Goal: Task Accomplishment & Management: Manage account settings

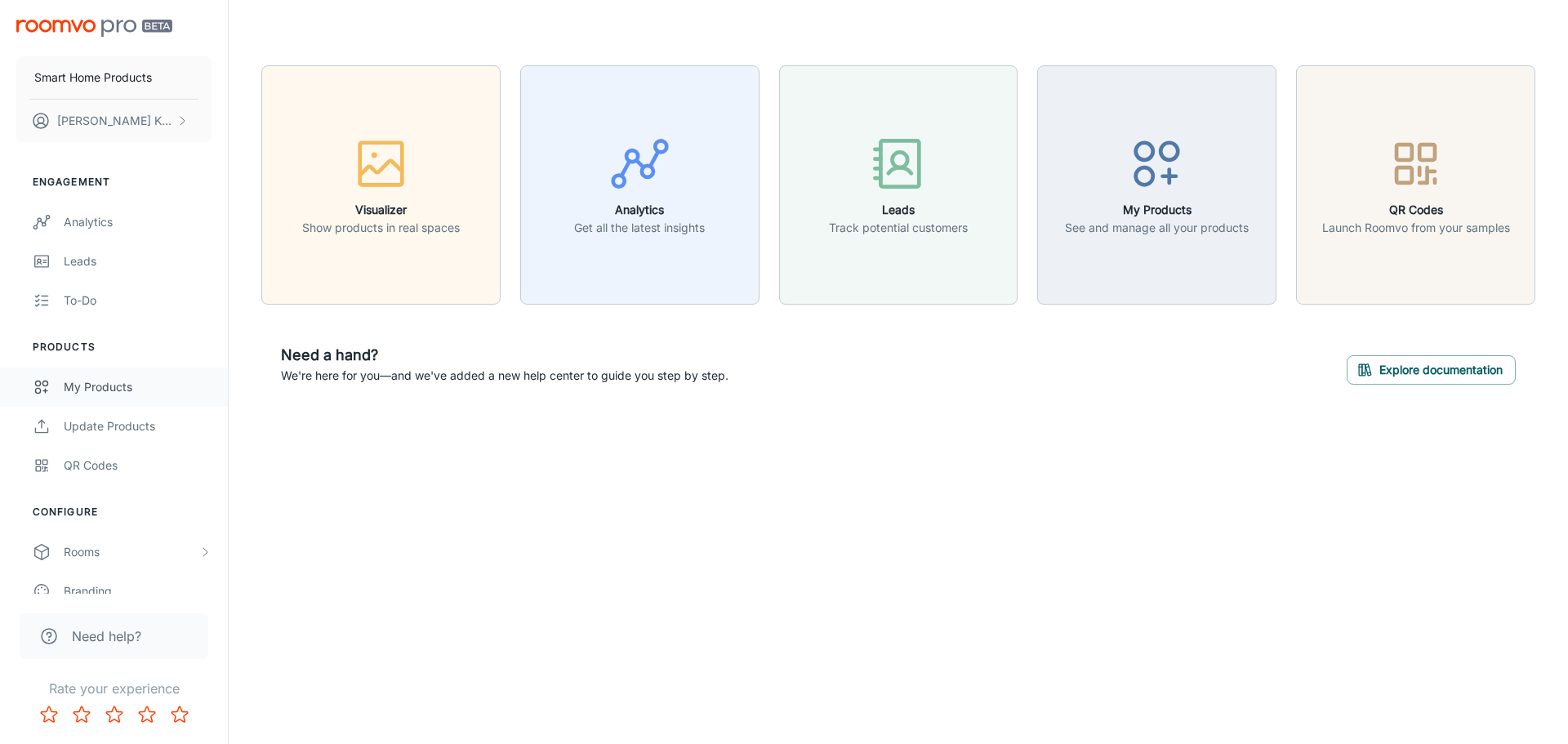
click at [111, 391] on div "My Products" at bounding box center [137, 386] width 147 height 18
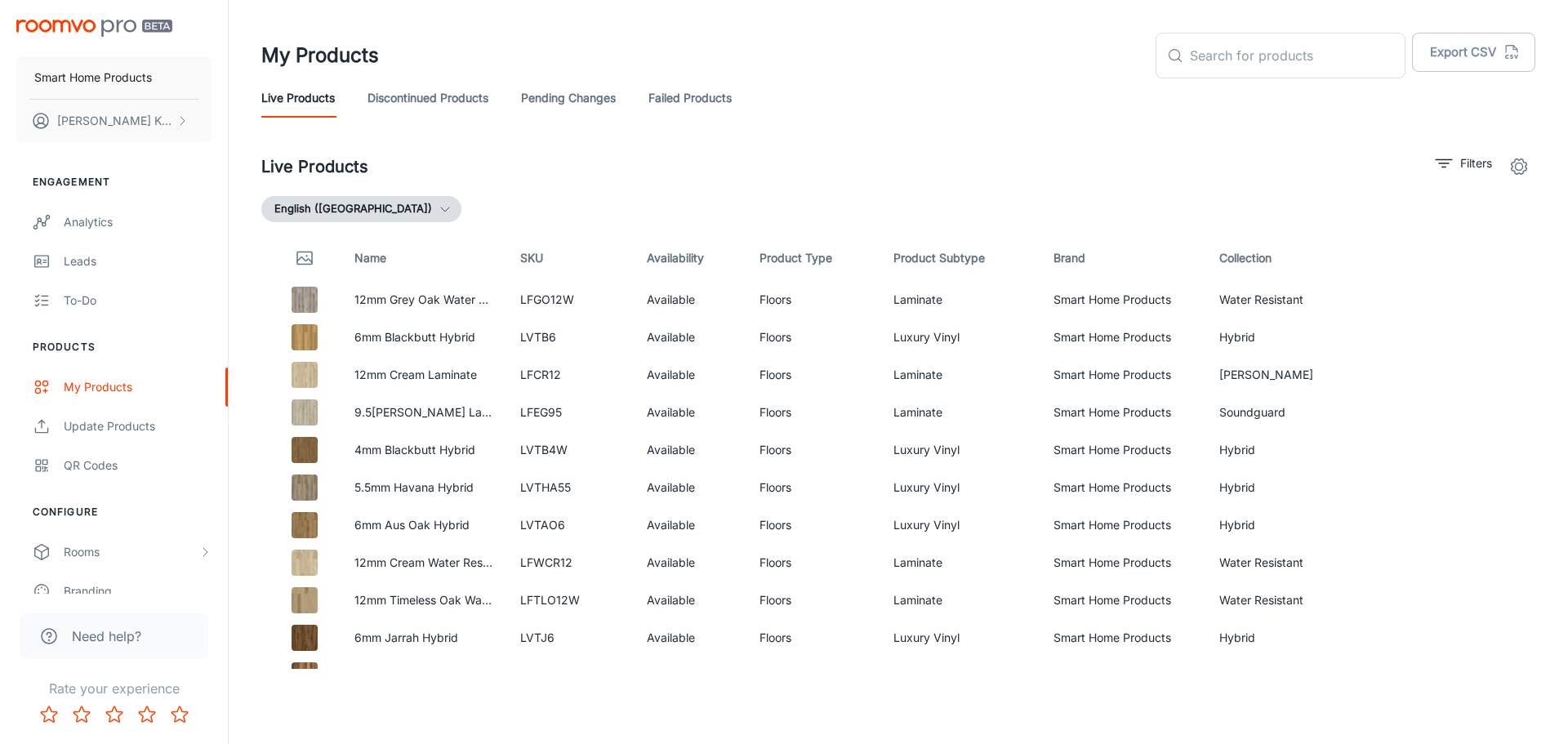
click at [566, 94] on link "Pending Changes" at bounding box center [568, 98] width 95 height 39
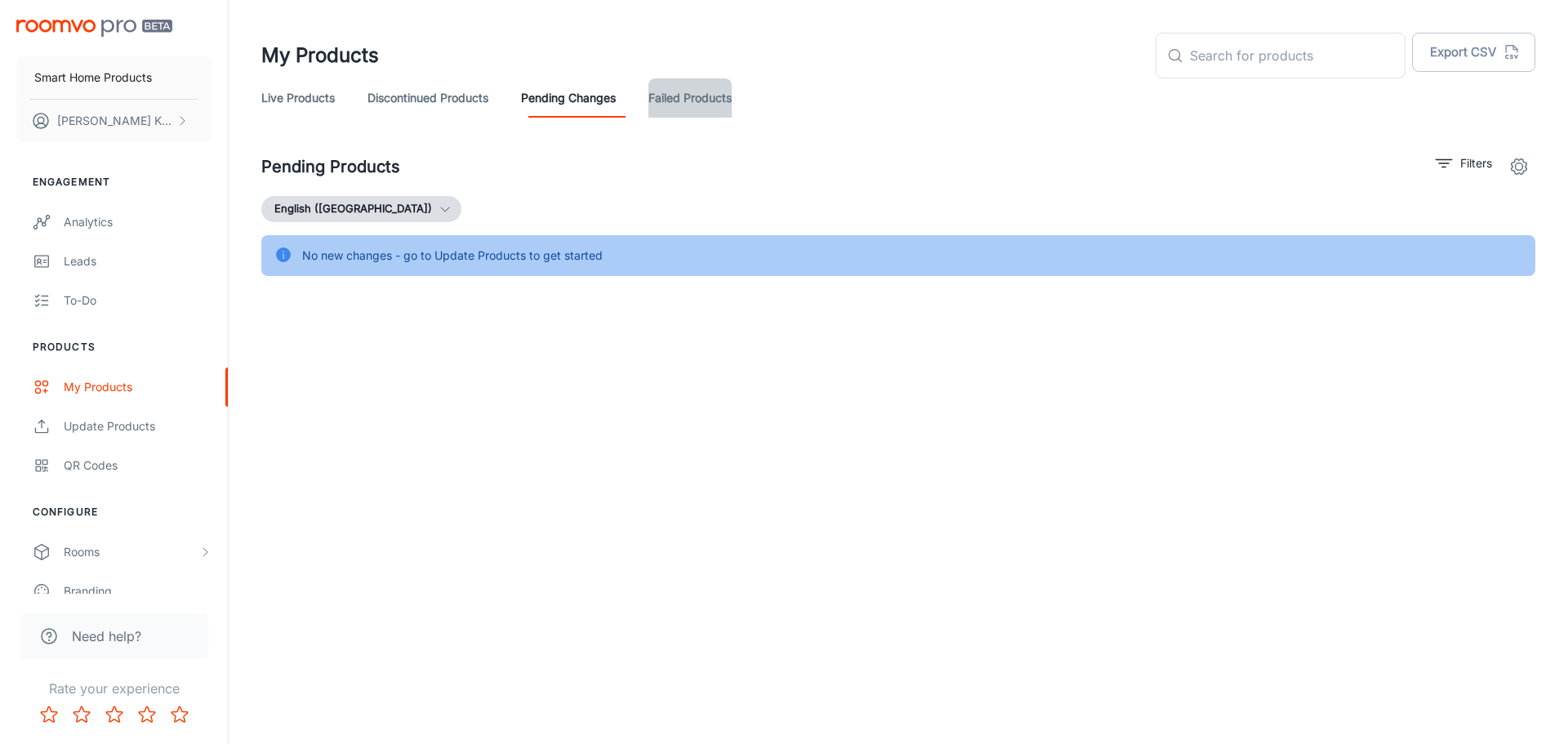
click at [708, 97] on link "Failed Products" at bounding box center [690, 98] width 84 height 39
click at [300, 90] on link "Live Products" at bounding box center [298, 98] width 73 height 39
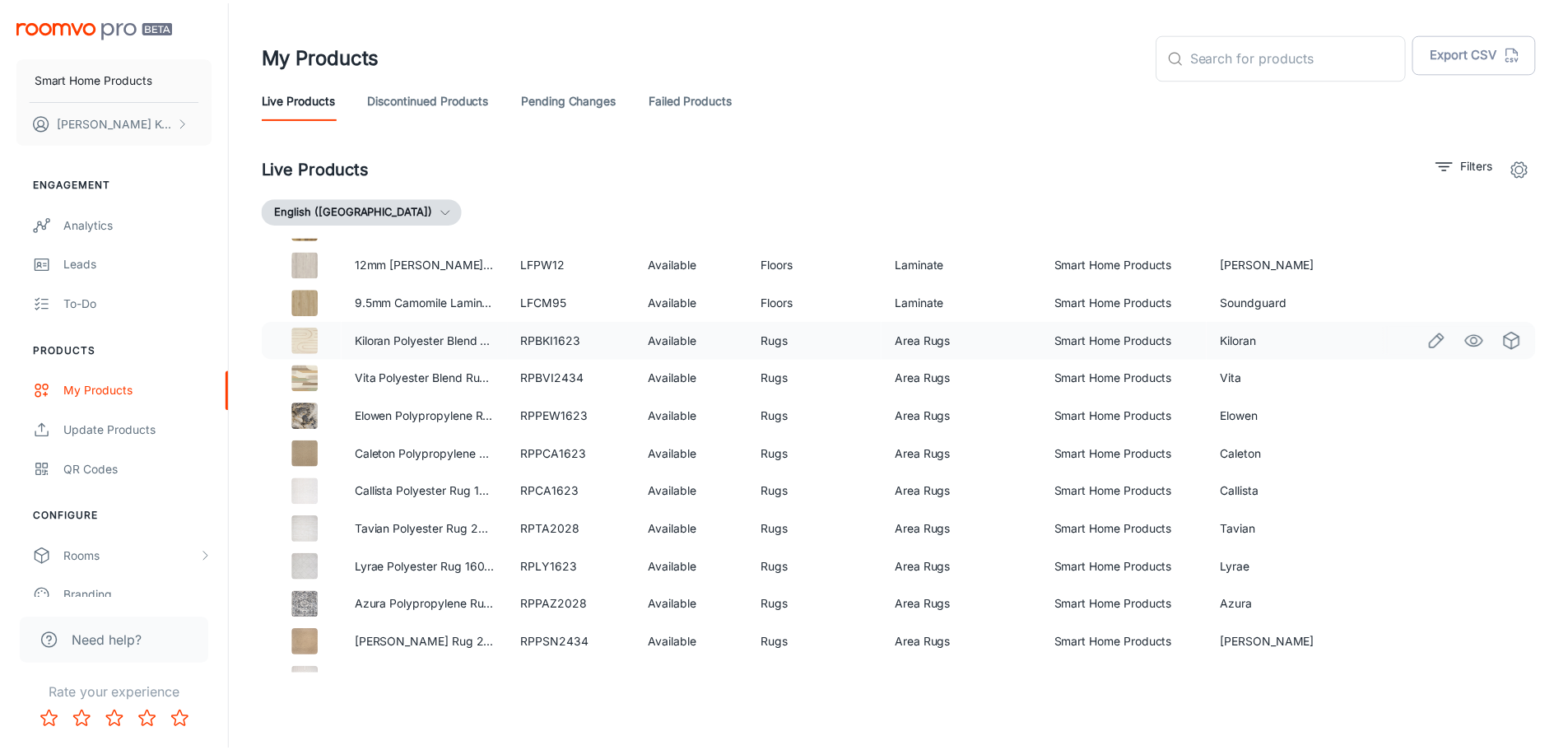
scroll to position [897, 0]
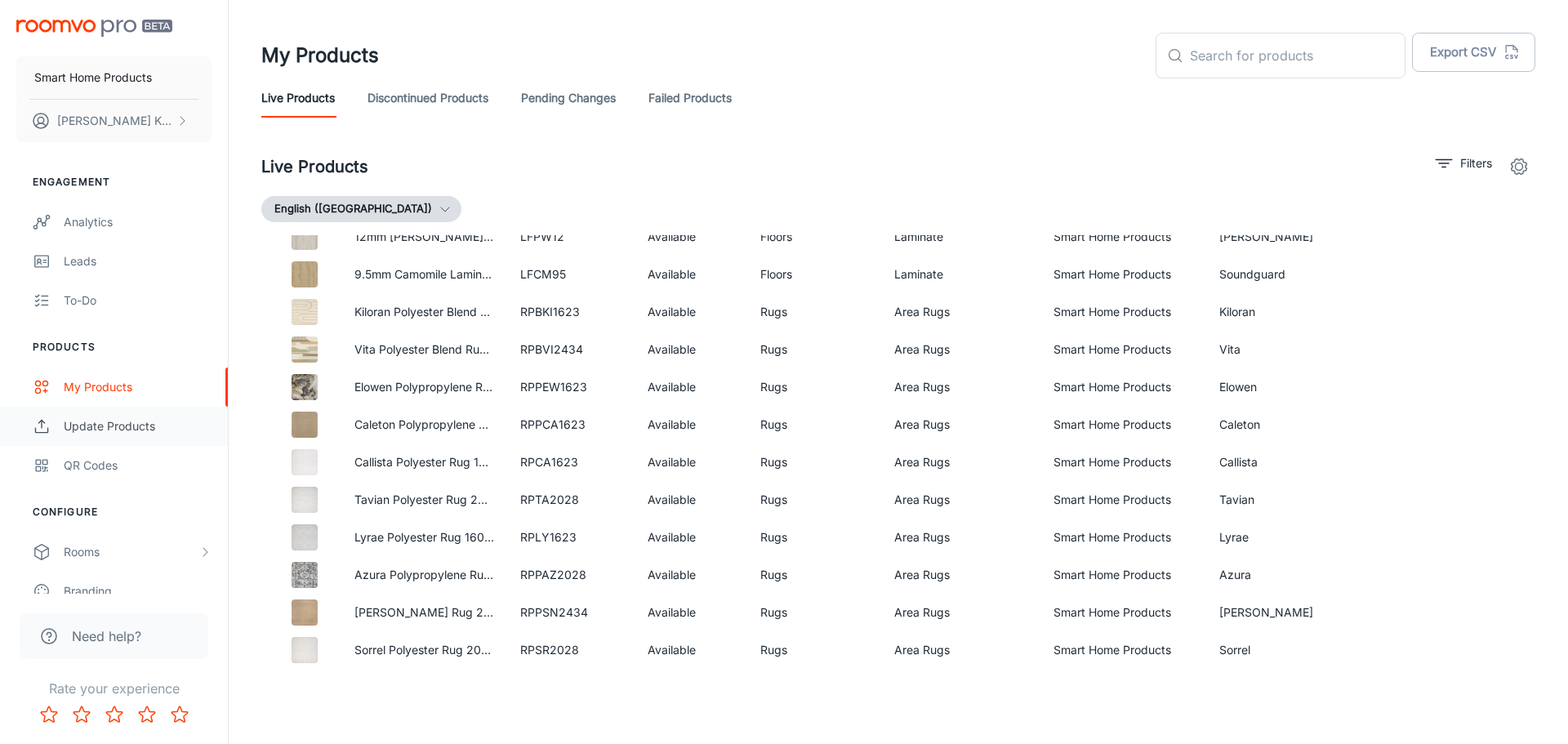
click at [122, 432] on div "Update Products" at bounding box center [137, 426] width 147 height 18
